Goal: Use online tool/utility: Use online tool/utility

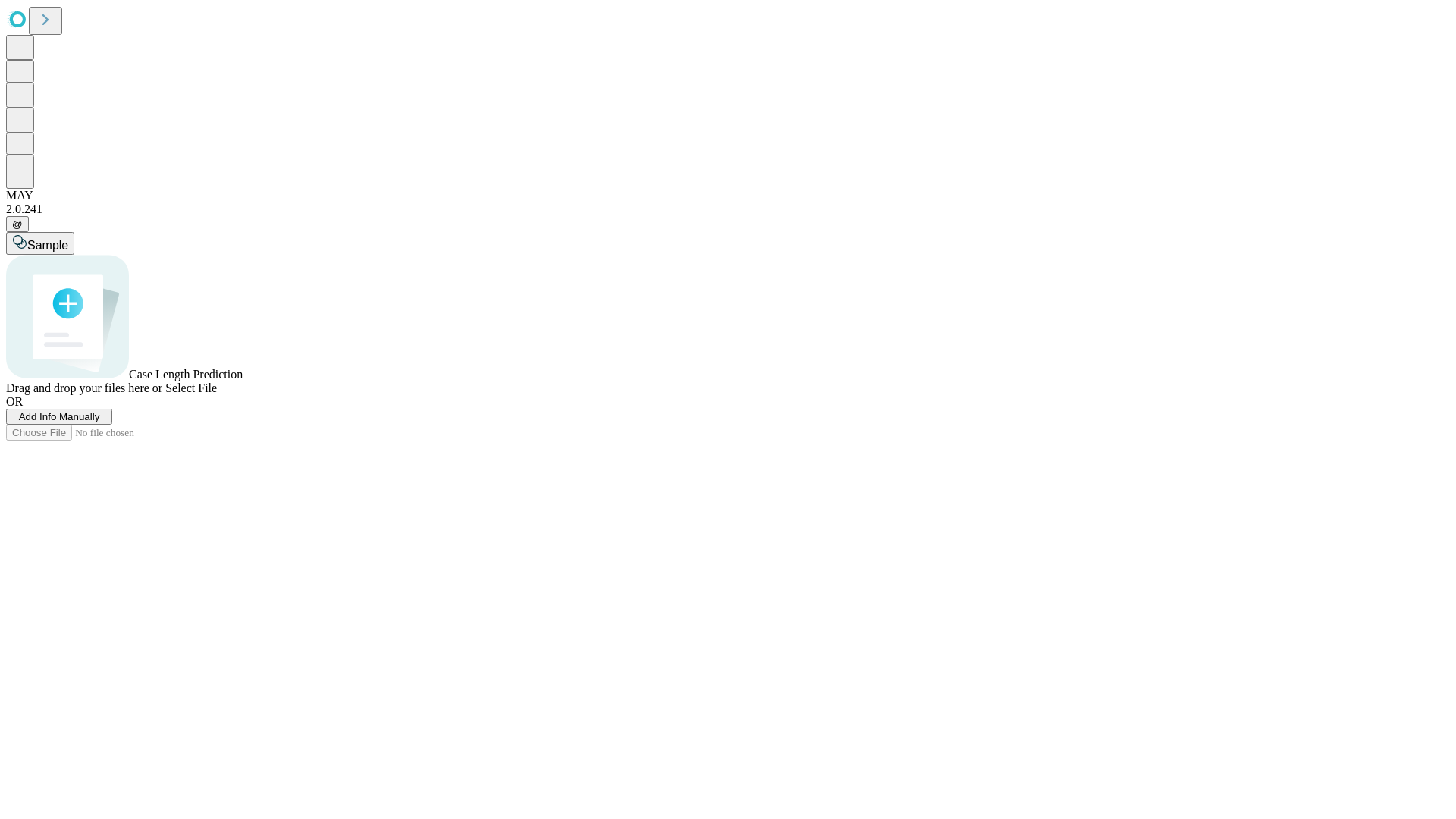
click at [217, 395] on span "Select File" at bounding box center [191, 388] width 51 height 13
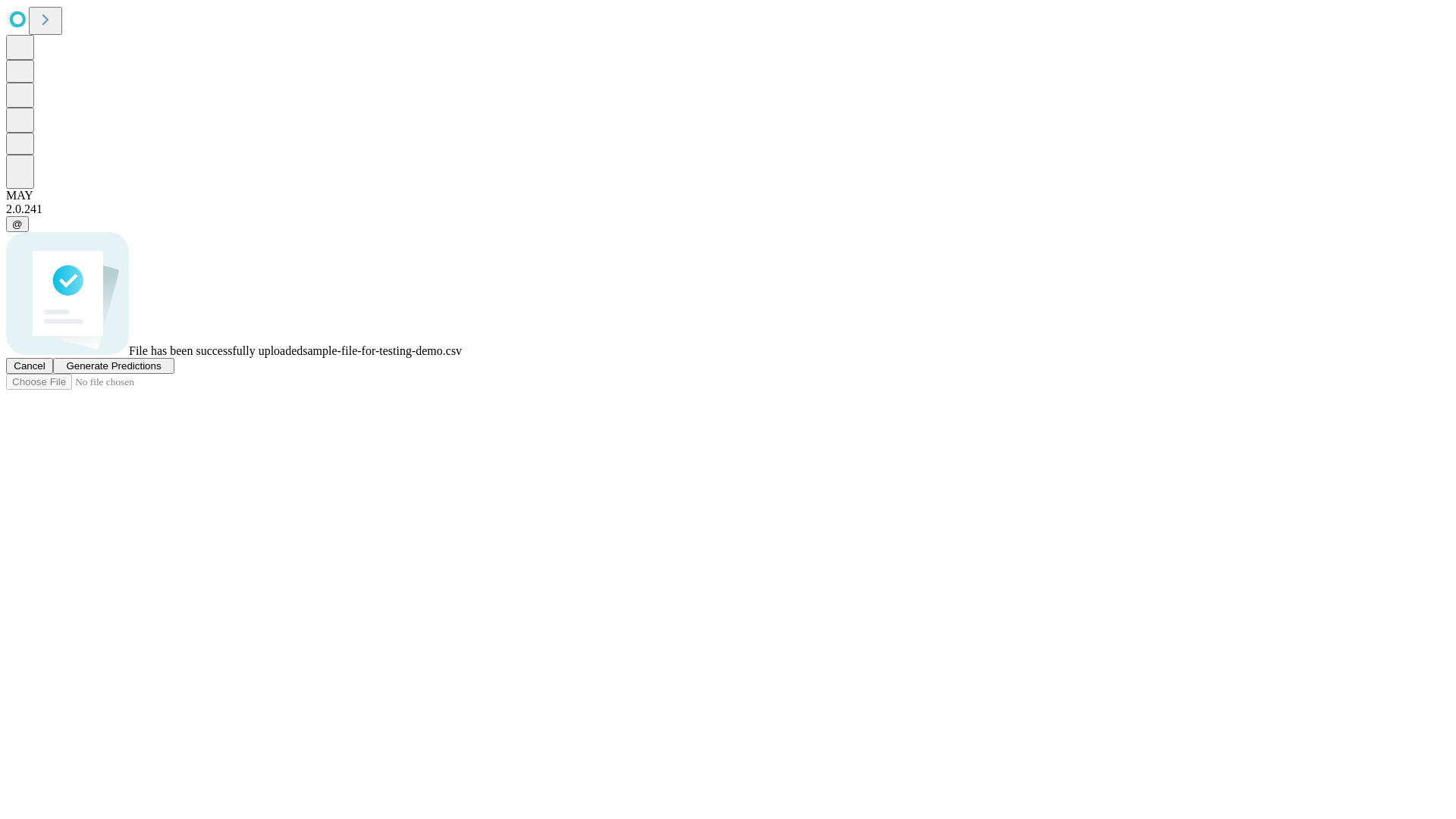
click at [161, 372] on span "Generate Predictions" at bounding box center [112, 366] width 94 height 11
